Goal: Information Seeking & Learning: Understand process/instructions

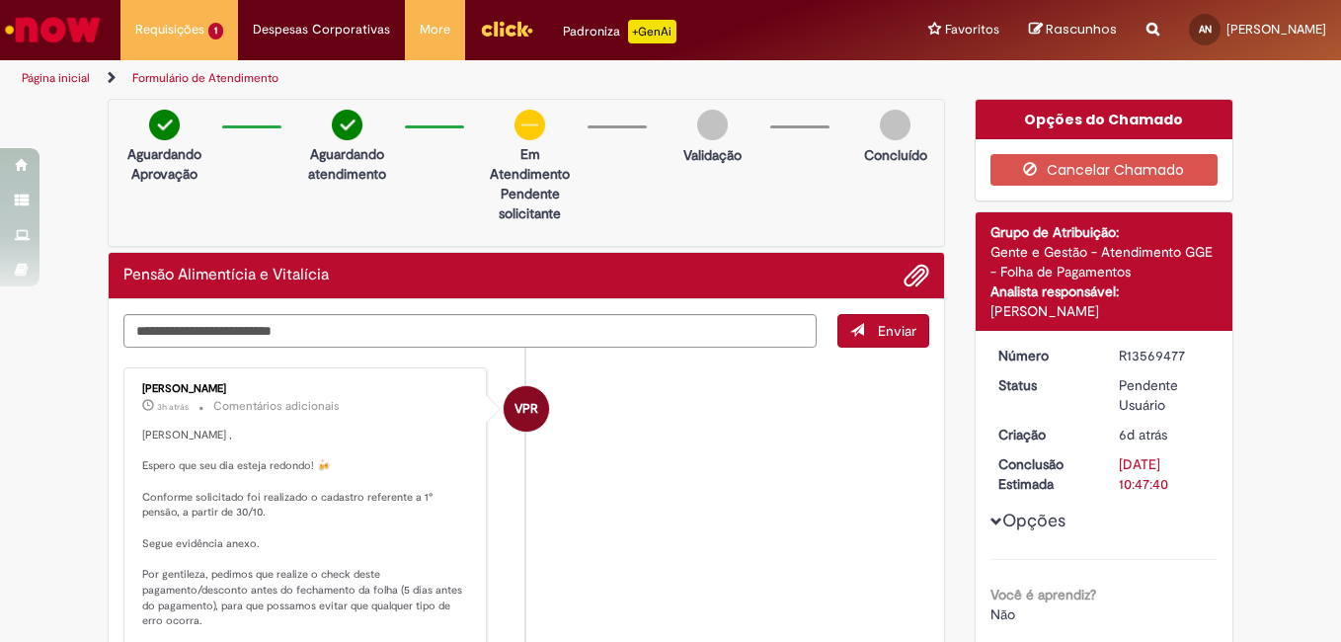
click at [51, 75] on link "Página inicial" at bounding box center [56, 78] width 68 height 16
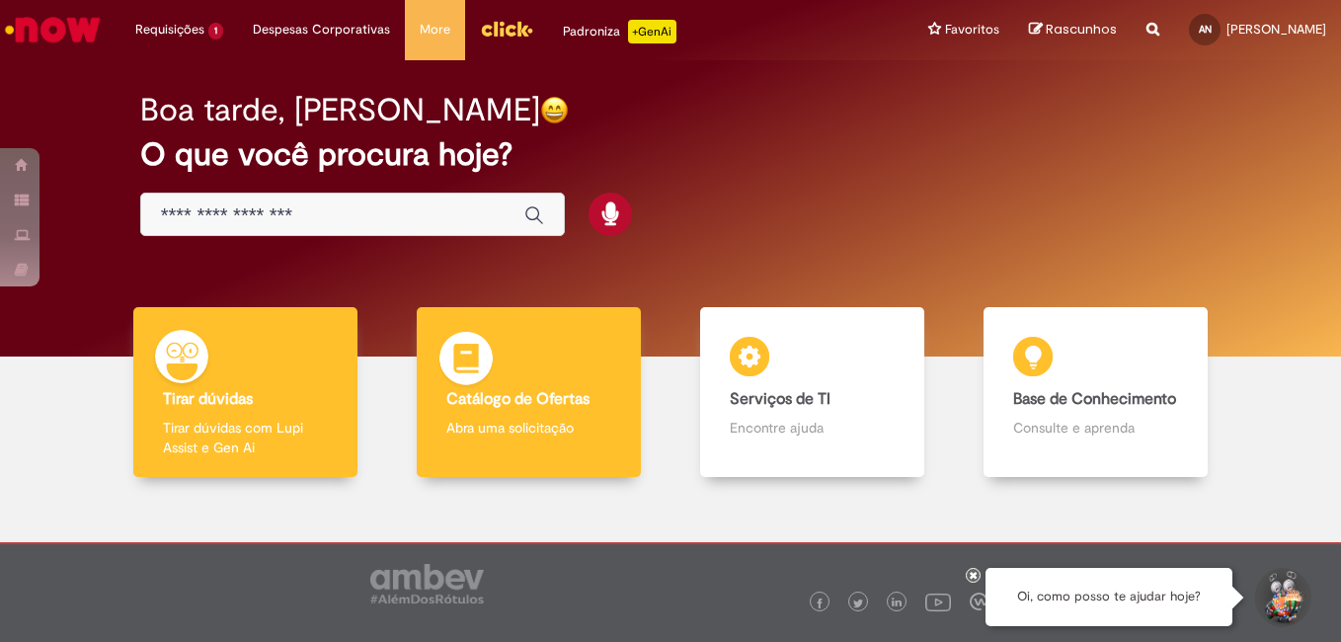
click at [558, 445] on div "Catálogo de Ofertas Catálogo de Ofertas Abra uma solicitação" at bounding box center [529, 392] width 225 height 171
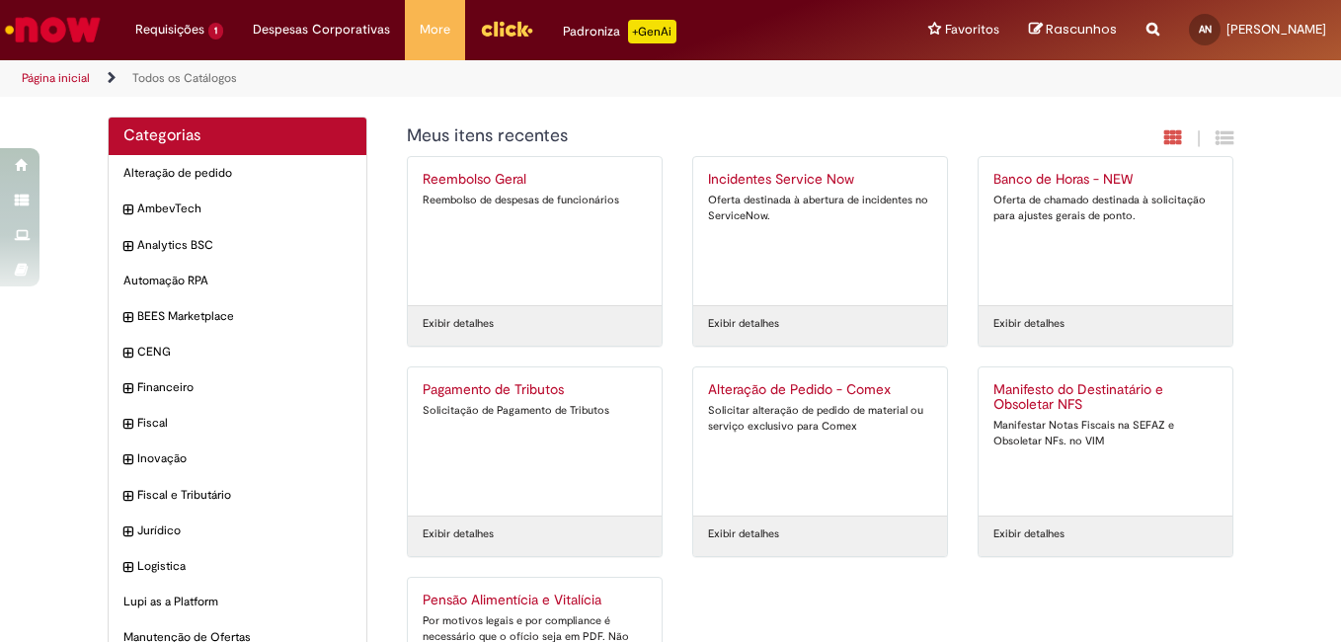
click at [81, 73] on link "Página inicial" at bounding box center [56, 78] width 68 height 16
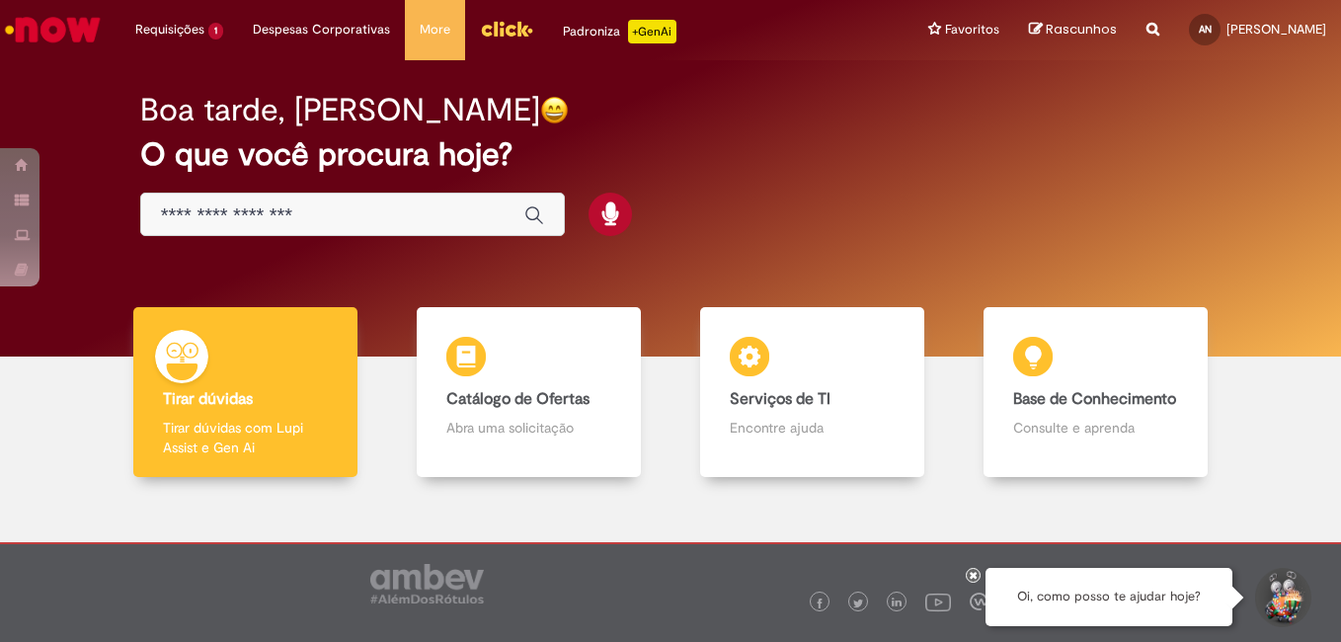
scroll to position [68, 0]
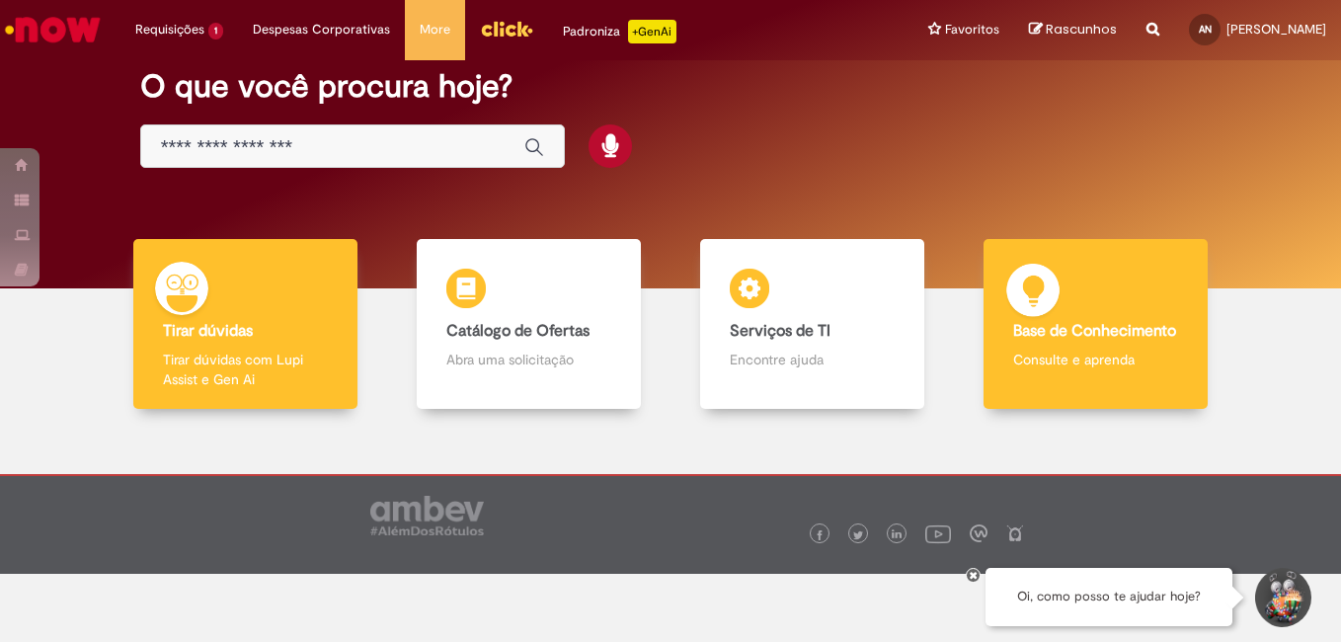
click at [1128, 330] on b "Base de Conhecimento" at bounding box center [1094, 331] width 163 height 20
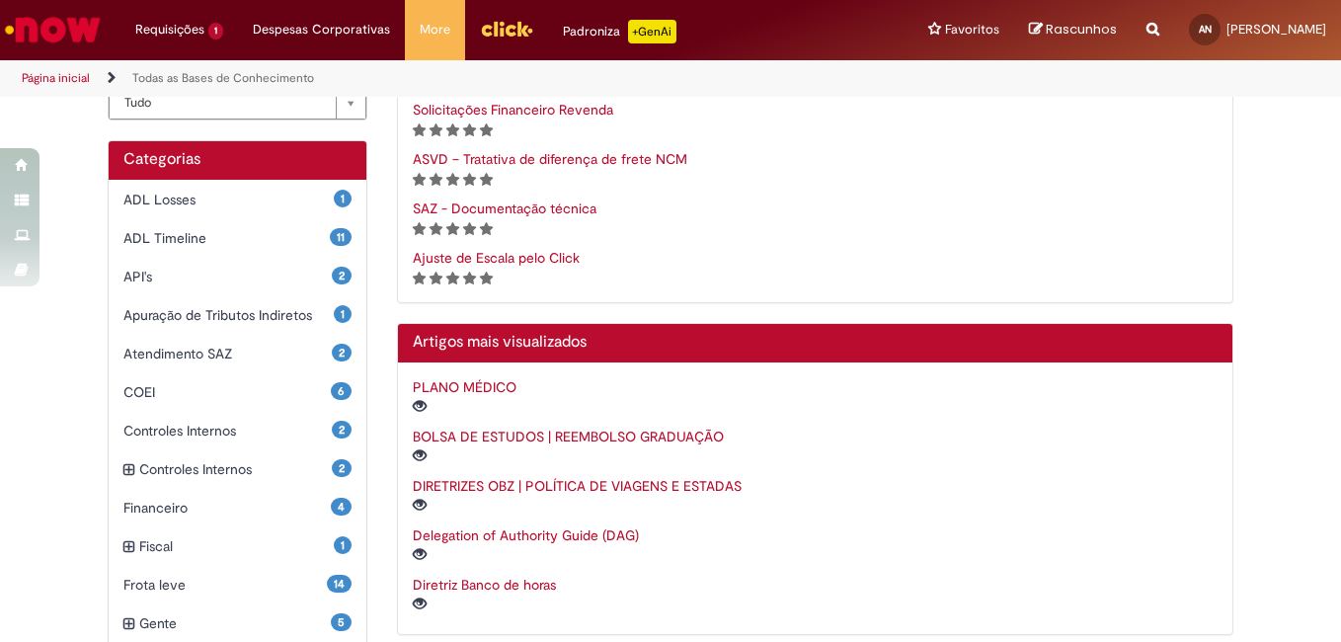
scroll to position [592, 0]
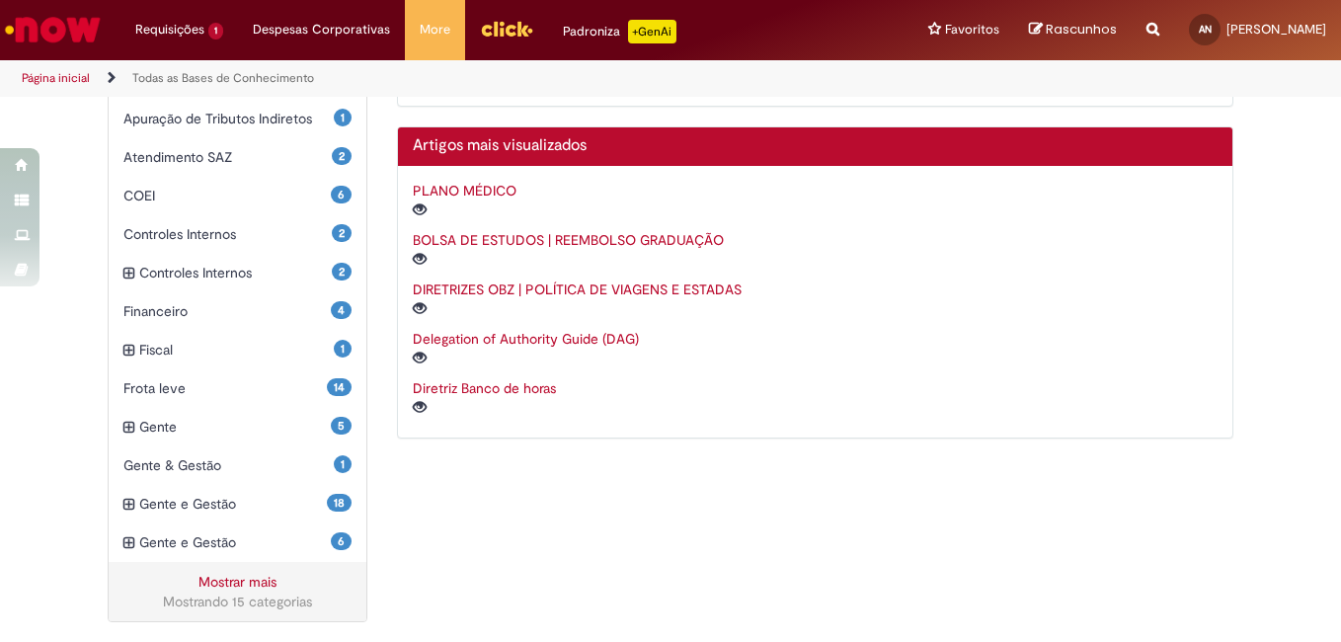
click at [478, 245] on link "BOLSA DE ESTUDOS | REEMBOLSO GRADUAÇÃO" at bounding box center [568, 240] width 311 height 18
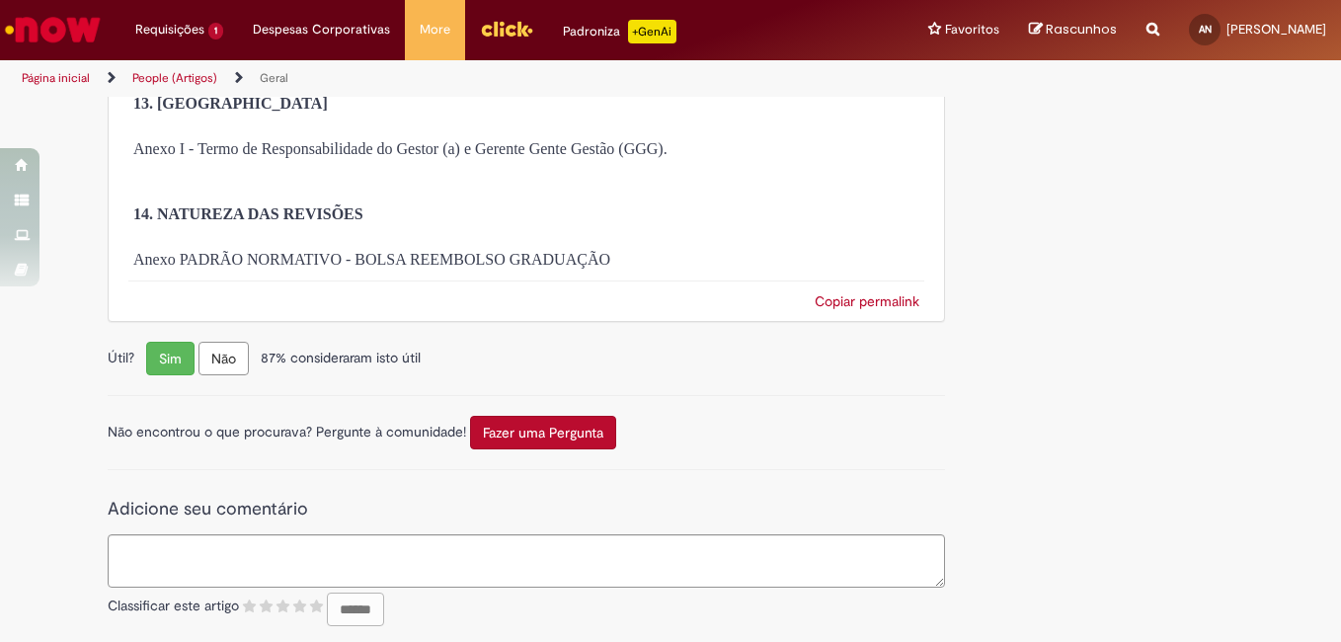
scroll to position [5824, 0]
click at [449, 271] on p "Anexo PADRÃO NORMATIVO - BOLSA REEMBOLSO GRADUAÇÃO" at bounding box center [526, 260] width 786 height 23
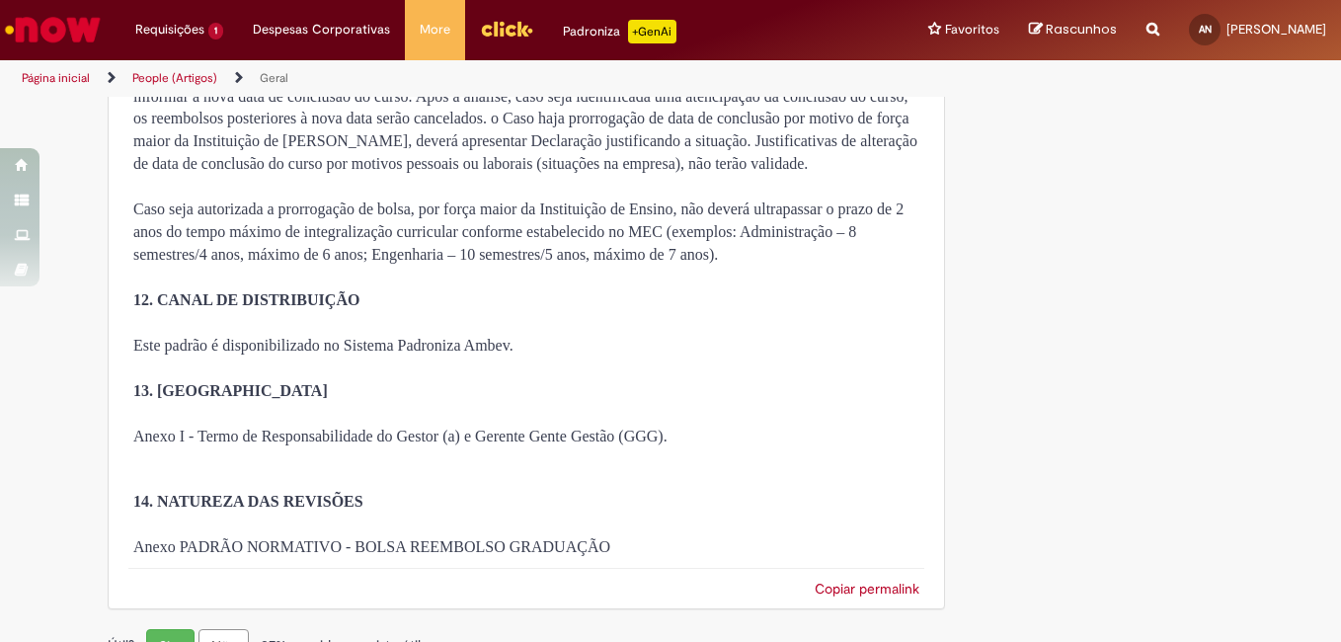
click at [62, 70] on link "Página inicial" at bounding box center [56, 78] width 68 height 16
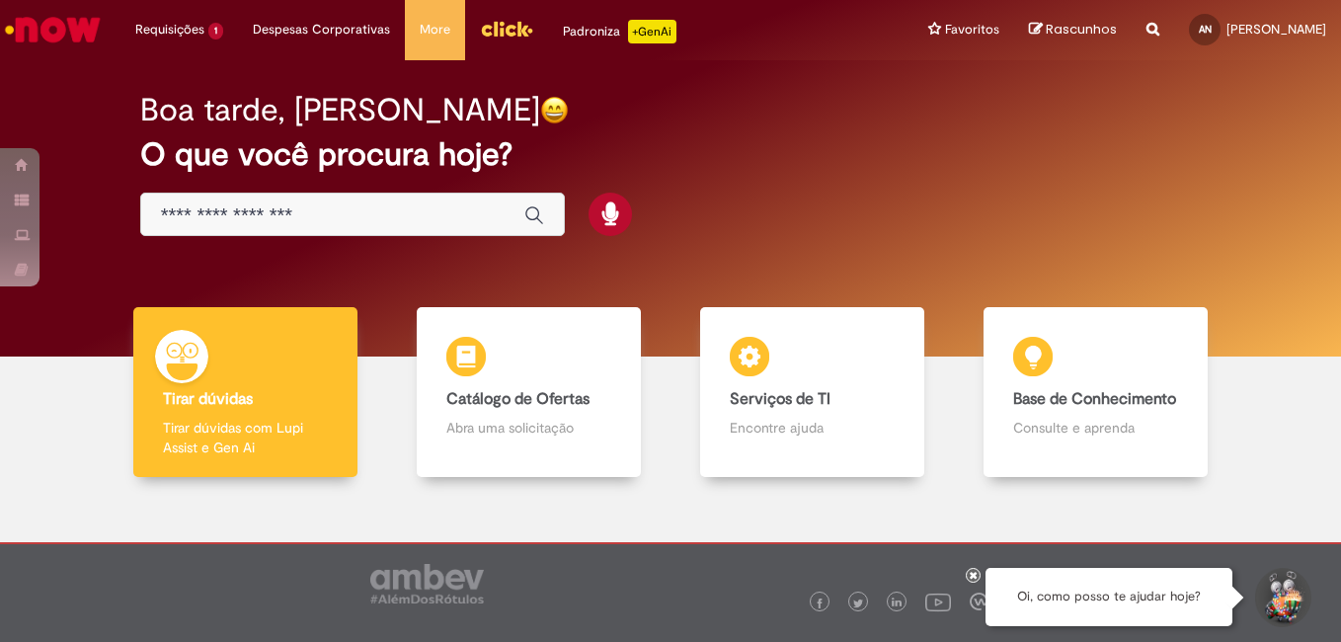
scroll to position [68, 0]
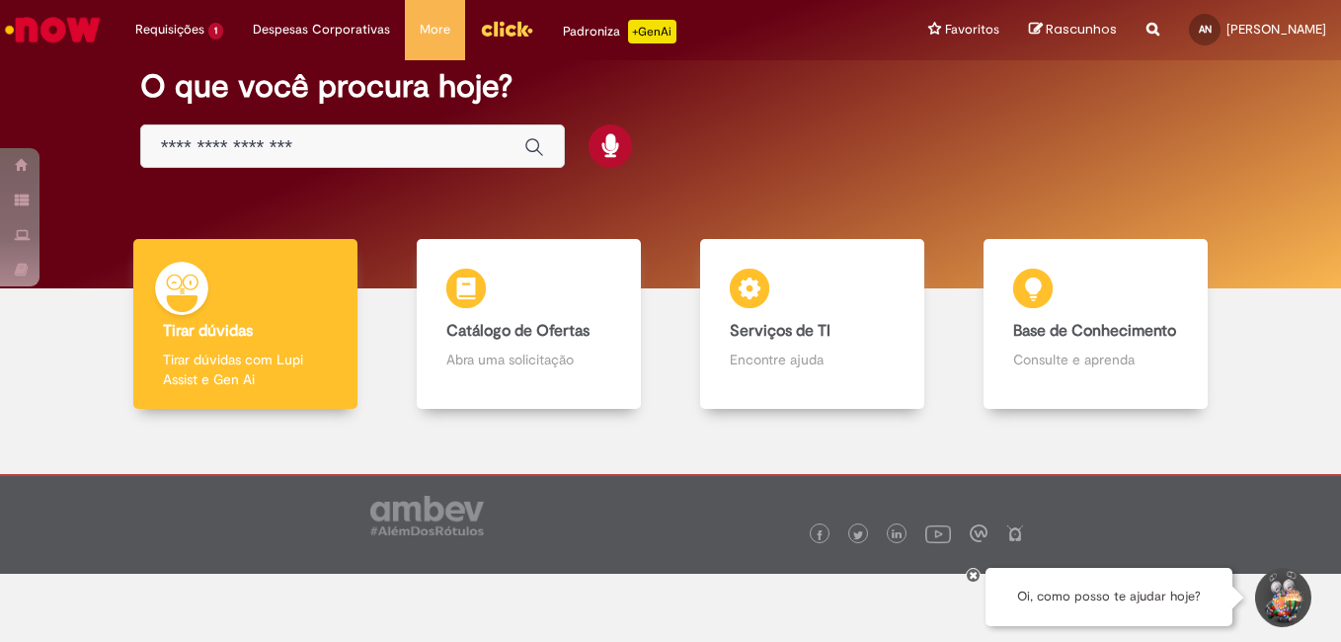
click at [486, 36] on img "Menu Cabeçalho" at bounding box center [506, 29] width 53 height 30
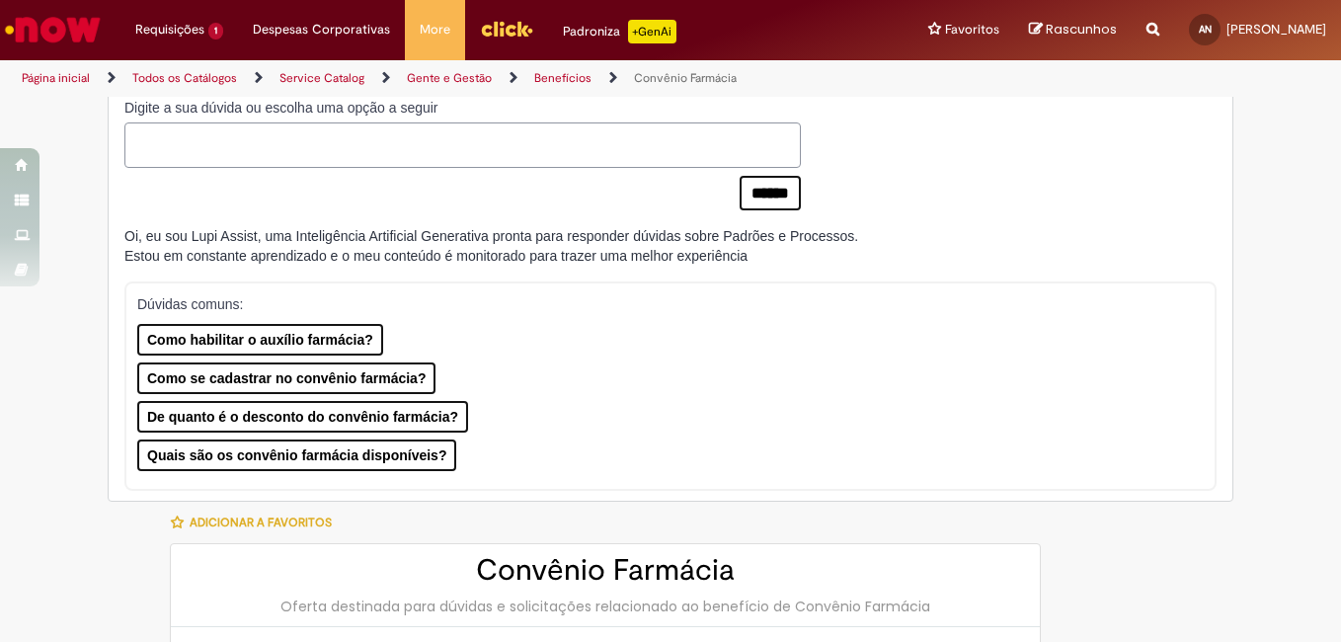
scroll to position [197, 0]
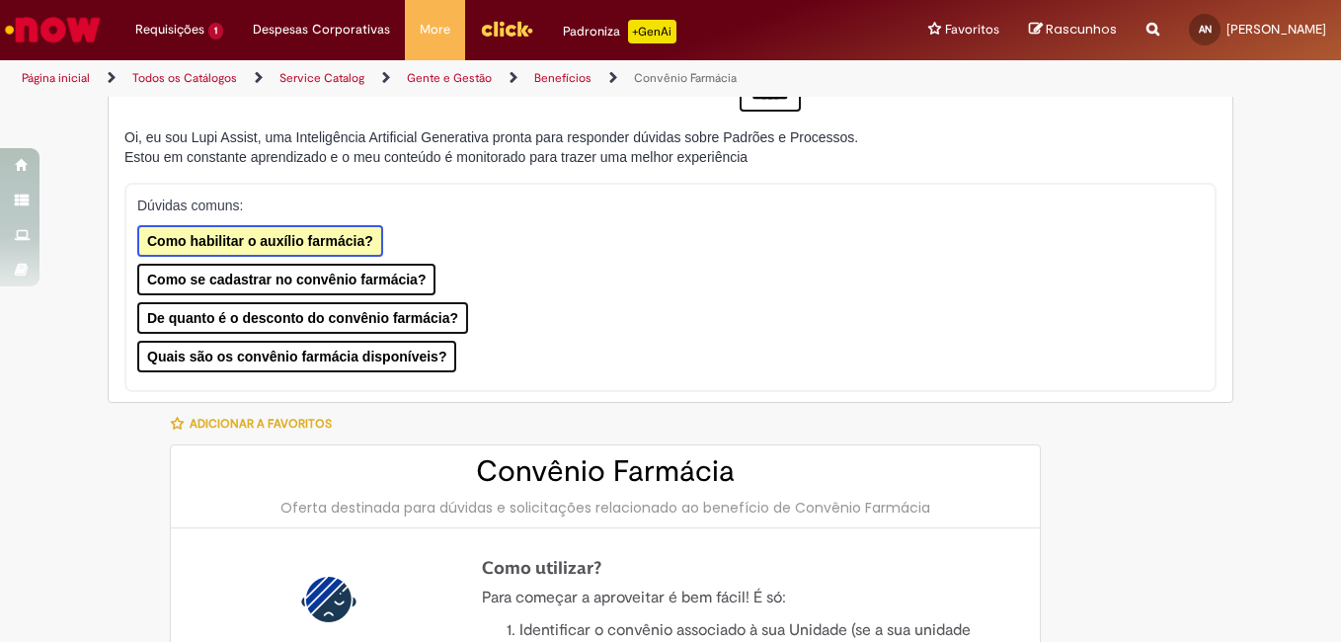
click at [288, 229] on button "Como habilitar o auxílio farmácia?" at bounding box center [260, 241] width 246 height 32
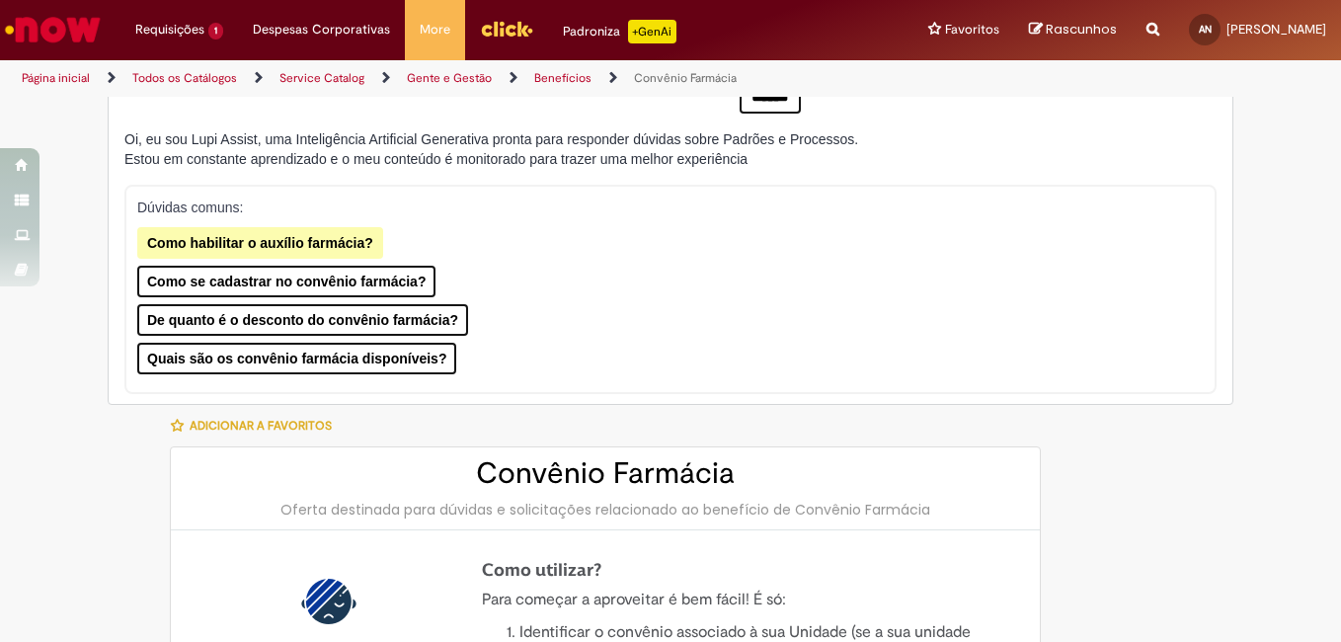
type textarea "**********"
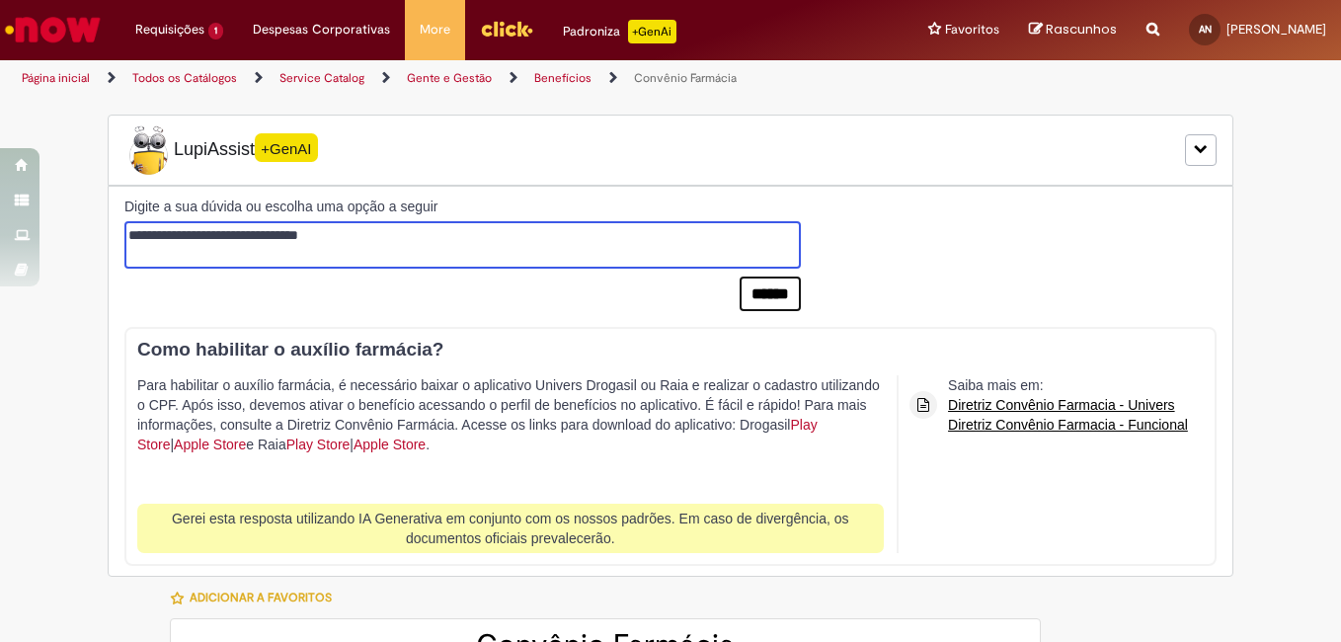
scroll to position [99, 0]
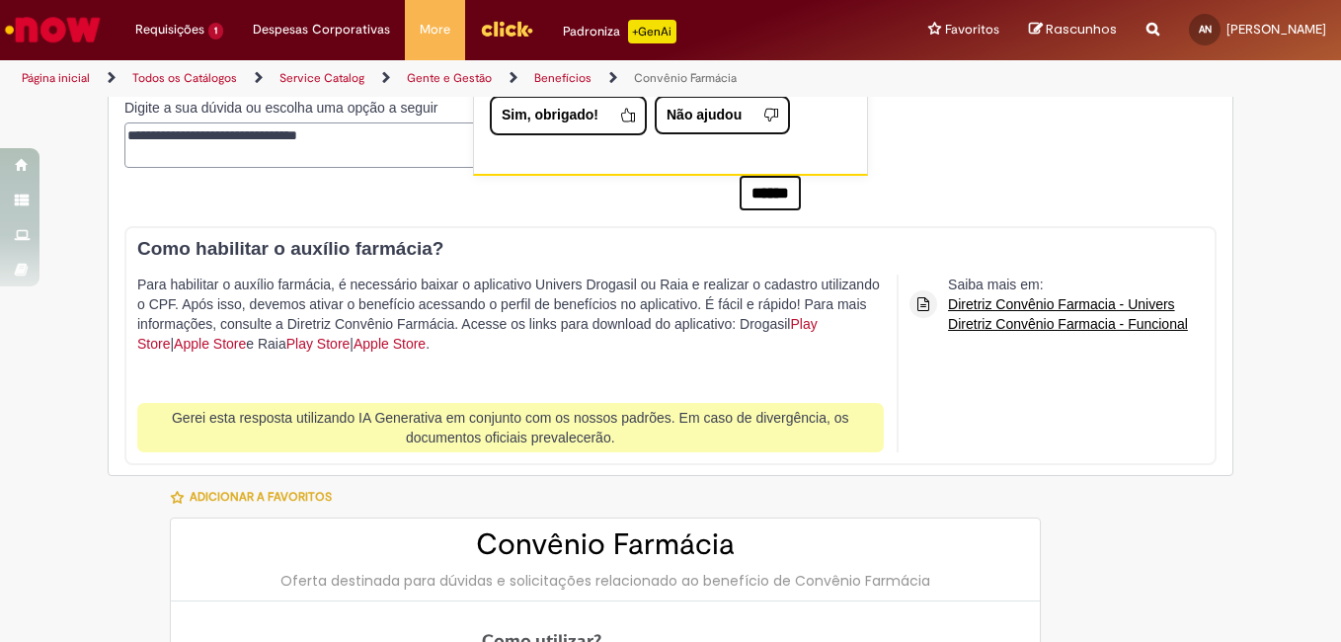
click at [635, 287] on p "Para habilitar o auxílio farmácia, é necessário baixar o aplicativo Univers Dro…" at bounding box center [510, 333] width 746 height 118
click at [386, 304] on p "Para habilitar o auxílio farmácia, é necessário baixar o aplicativo Univers Dro…" at bounding box center [510, 333] width 746 height 118
click at [1009, 300] on link "Diretriz Convênio Farmacia - Univers" at bounding box center [1068, 304] width 240 height 20
